Goal: Information Seeking & Learning: Find specific fact

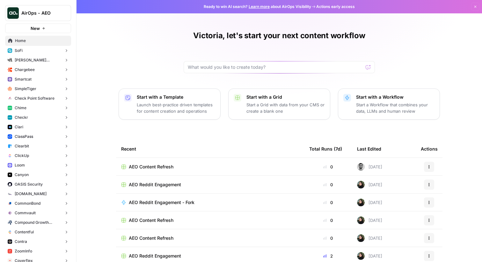
click at [31, 48] on button "SoFi" at bounding box center [38, 51] width 66 height 10
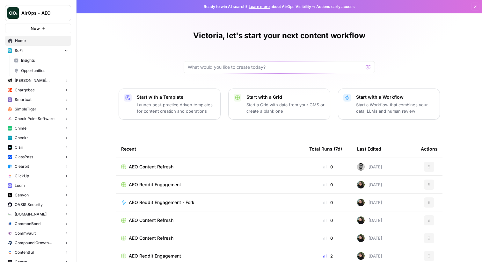
click at [32, 60] on span "Insights" at bounding box center [44, 61] width 47 height 6
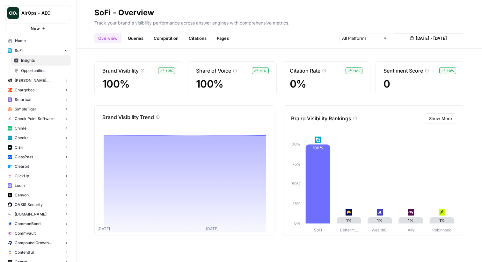
click at [136, 42] on link "Queries" at bounding box center [135, 38] width 23 height 10
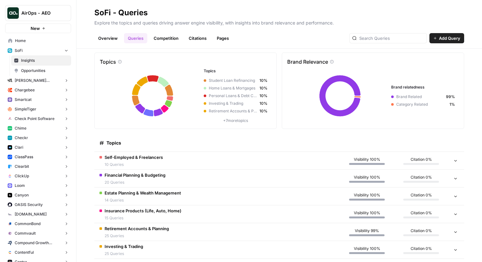
scroll to position [12, 0]
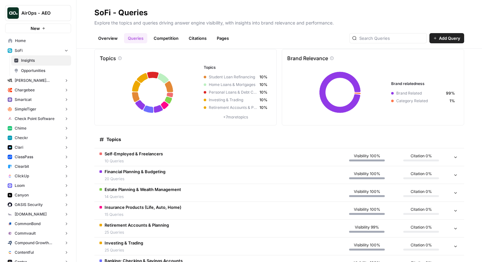
click at [151, 177] on span "20 Queries" at bounding box center [135, 179] width 61 height 6
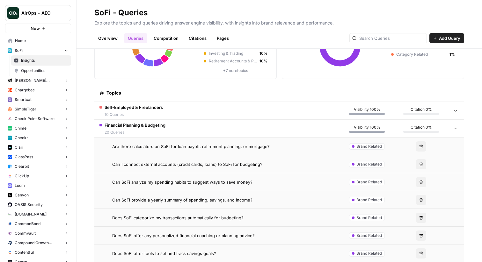
scroll to position [78, 0]
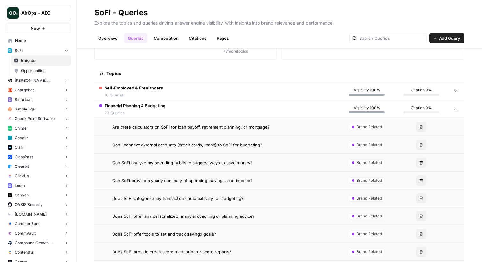
click at [176, 132] on td "Are there calculators on SoFi for loan payoff, retirement planning, or mortgage?" at bounding box center [217, 127] width 246 height 18
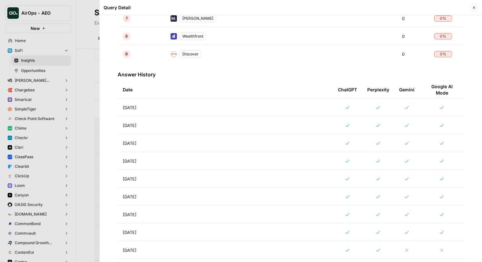
click at [166, 118] on td "[DATE]" at bounding box center [225, 126] width 215 height 18
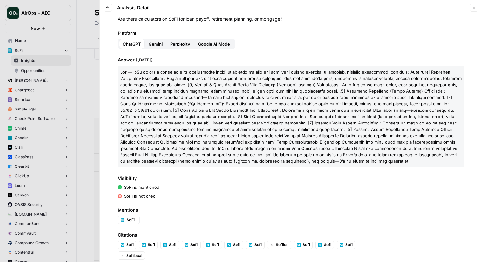
scroll to position [30, 0]
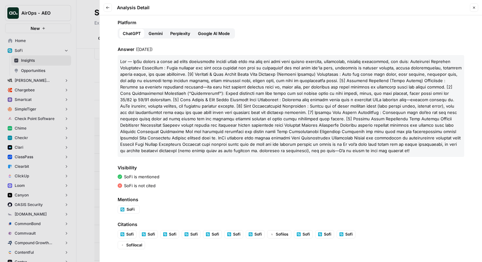
click at [83, 124] on div at bounding box center [241, 131] width 482 height 262
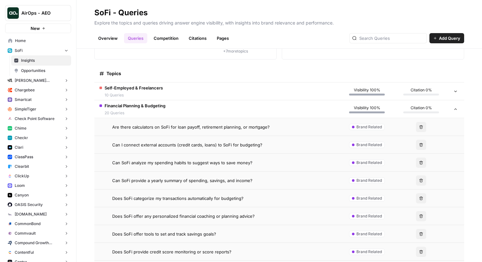
scroll to position [17, 0]
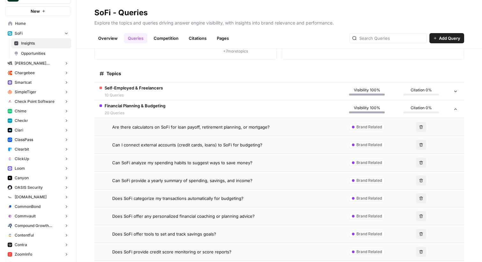
click at [23, 110] on span "Chime" at bounding box center [21, 111] width 12 height 6
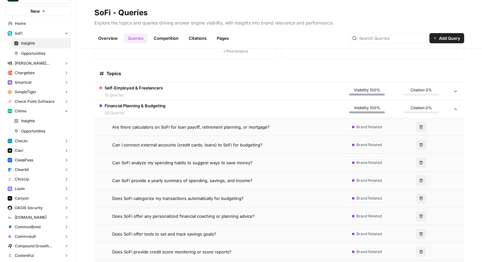
click at [33, 119] on span "Insights" at bounding box center [44, 121] width 47 height 6
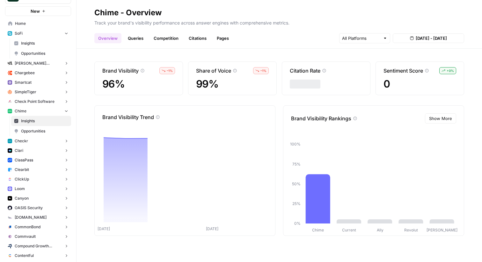
click at [166, 33] on link "Competition" at bounding box center [166, 38] width 33 height 10
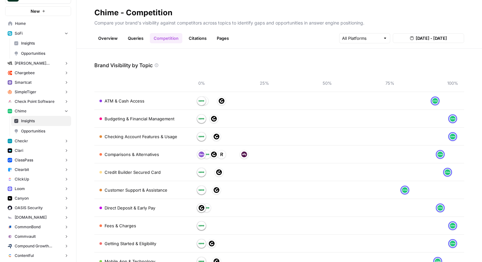
scroll to position [14, 0]
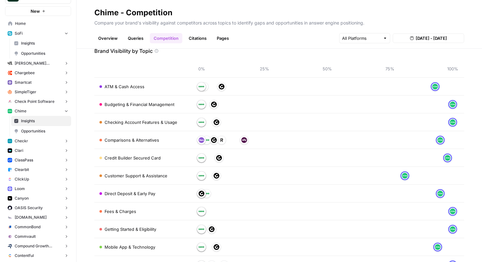
click at [136, 37] on link "Queries" at bounding box center [135, 38] width 23 height 10
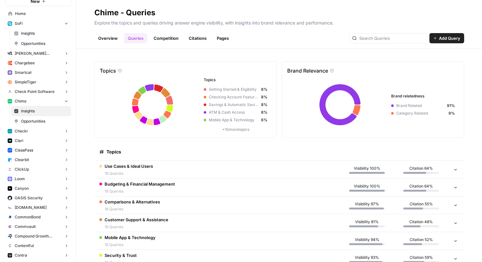
scroll to position [27, 0]
click at [160, 40] on link "Competition" at bounding box center [166, 38] width 33 height 10
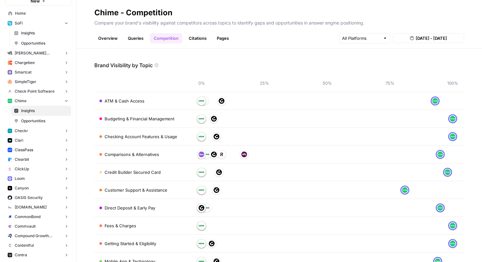
click at [125, 106] on td "ATM & Cash Access" at bounding box center [142, 101] width 96 height 18
click at [104, 95] on td "ATM & Cash Access" at bounding box center [142, 101] width 96 height 18
click at [240, 19] on p "Compare your brand's visibility against competitors across topics to identify g…" at bounding box center [279, 22] width 370 height 8
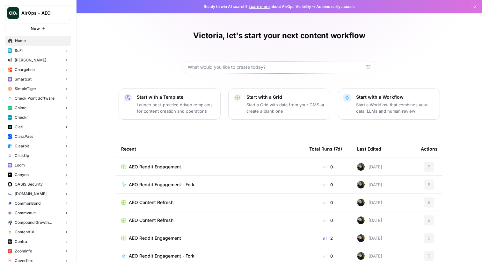
click at [14, 112] on button "Chime" at bounding box center [38, 108] width 66 height 10
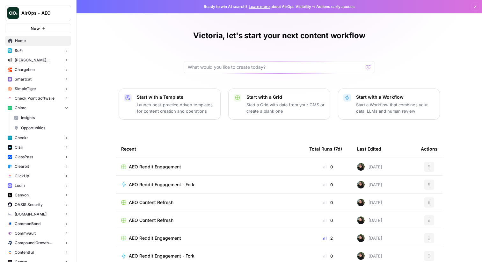
click at [14, 112] on button "Chime" at bounding box center [38, 108] width 66 height 10
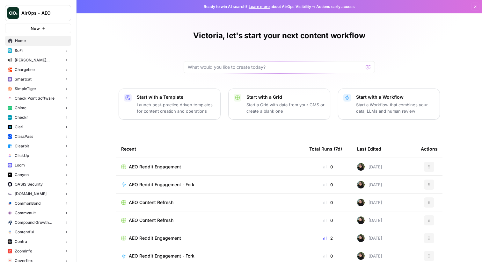
click at [14, 112] on button "Chime" at bounding box center [38, 108] width 66 height 10
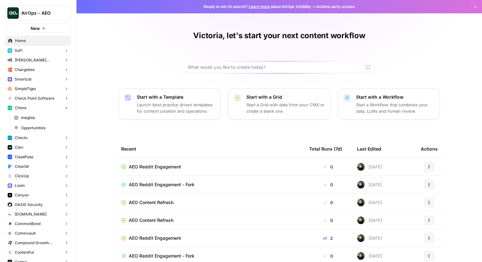
click at [21, 117] on span "Insights" at bounding box center [44, 118] width 47 height 6
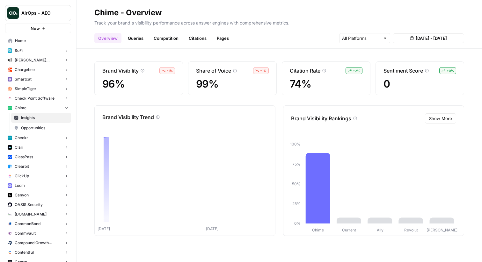
click at [144, 44] on header "Chime - Overview Track your brand's visibility performance across answer engine…" at bounding box center [280, 24] width 406 height 49
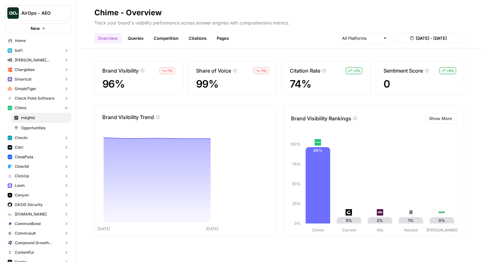
click at [136, 37] on link "Queries" at bounding box center [135, 38] width 23 height 10
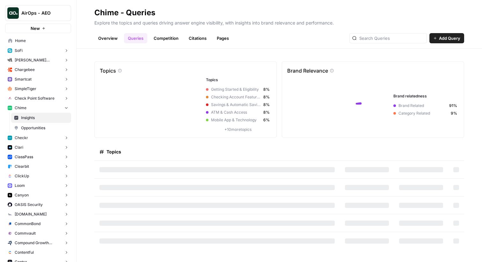
click at [164, 36] on link "Competition" at bounding box center [166, 38] width 33 height 10
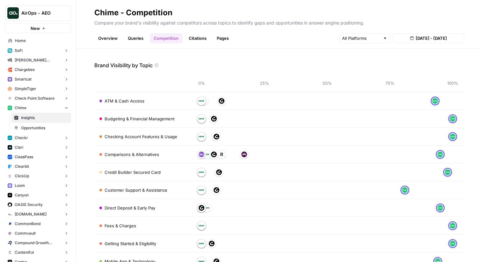
click at [194, 36] on link "Citations" at bounding box center [198, 38] width 26 height 10
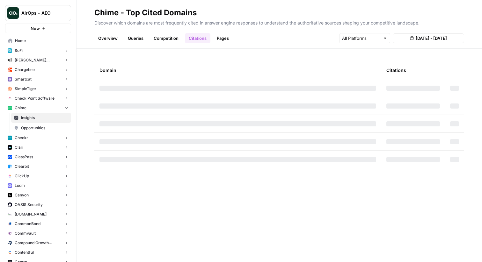
click at [161, 38] on link "Competition" at bounding box center [166, 38] width 33 height 10
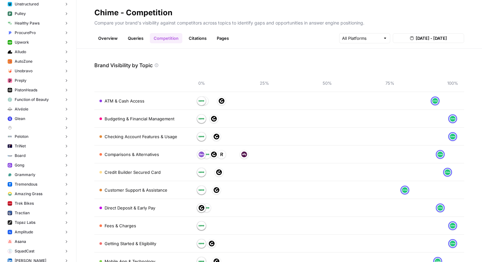
scroll to position [926, 0]
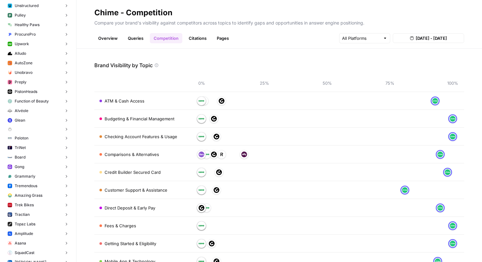
click at [25, 165] on button "Gong" at bounding box center [38, 167] width 66 height 10
click at [31, 176] on span "Insights" at bounding box center [44, 177] width 47 height 6
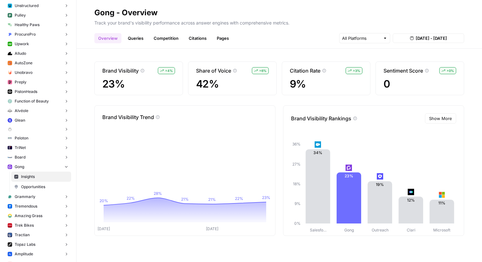
click at [166, 38] on link "Competition" at bounding box center [166, 38] width 33 height 10
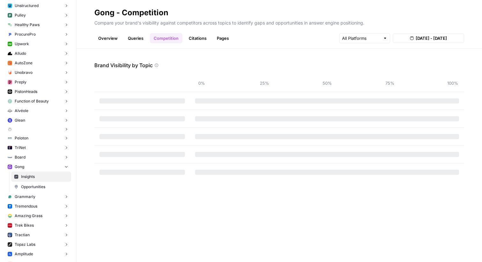
click at [133, 40] on link "Queries" at bounding box center [135, 38] width 23 height 10
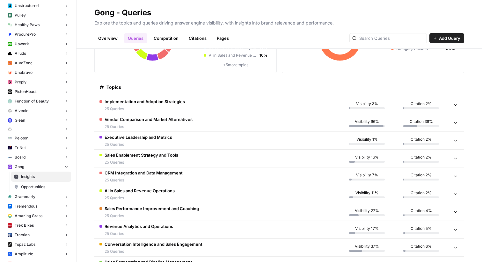
scroll to position [67, 0]
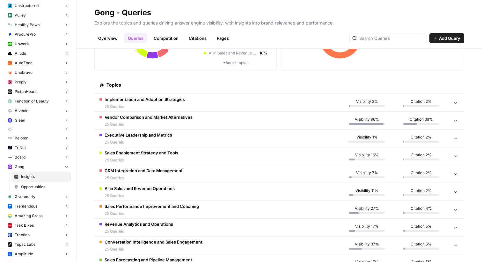
click at [155, 115] on span "Vendor Comparison and Market Alternatives" at bounding box center [149, 117] width 88 height 6
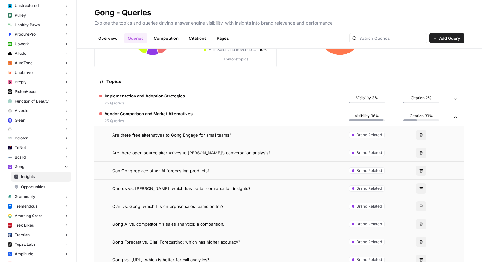
scroll to position [68, 0]
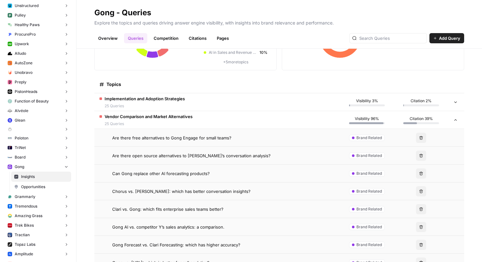
click at [157, 144] on td "Are there free alternatives to Gong Engage for small teams?" at bounding box center [217, 138] width 246 height 18
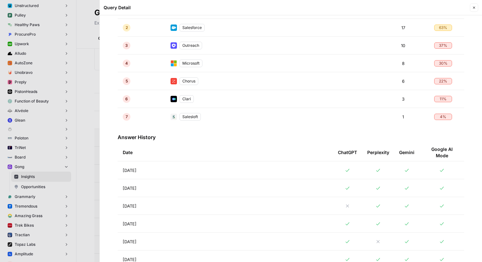
scroll to position [201, 0]
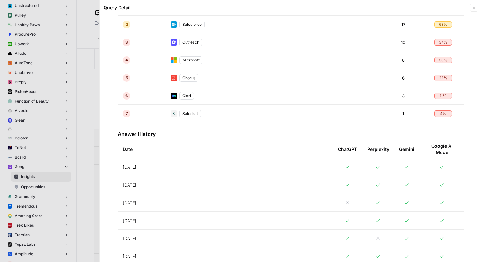
click at [204, 188] on td "[DATE]" at bounding box center [225, 185] width 215 height 18
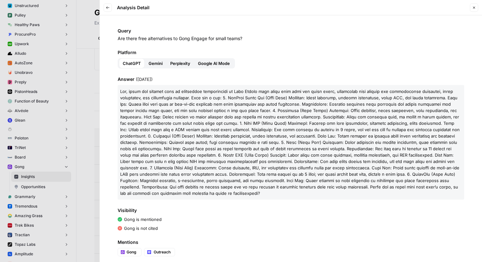
scroll to position [30, 0]
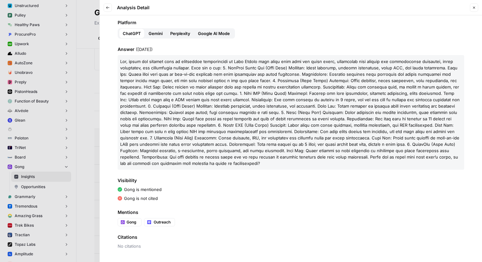
click at [74, 135] on div at bounding box center [241, 131] width 482 height 262
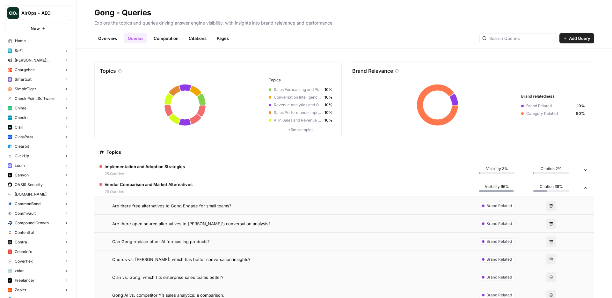
click at [127, 182] on span "Vendor Comparison and Market Alternatives" at bounding box center [149, 184] width 88 height 6
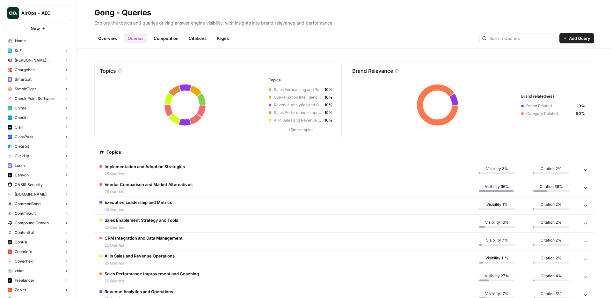
click at [127, 182] on span "Vendor Comparison and Market Alternatives" at bounding box center [149, 184] width 88 height 6
